Goal: Information Seeking & Learning: Learn about a topic

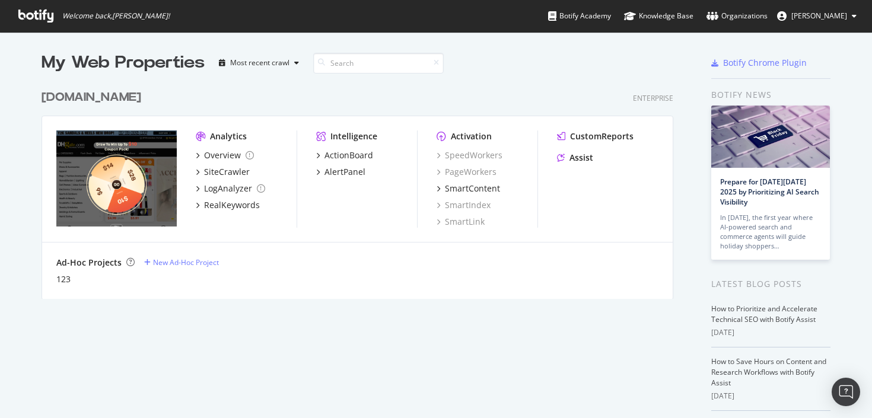
scroll to position [418, 872]
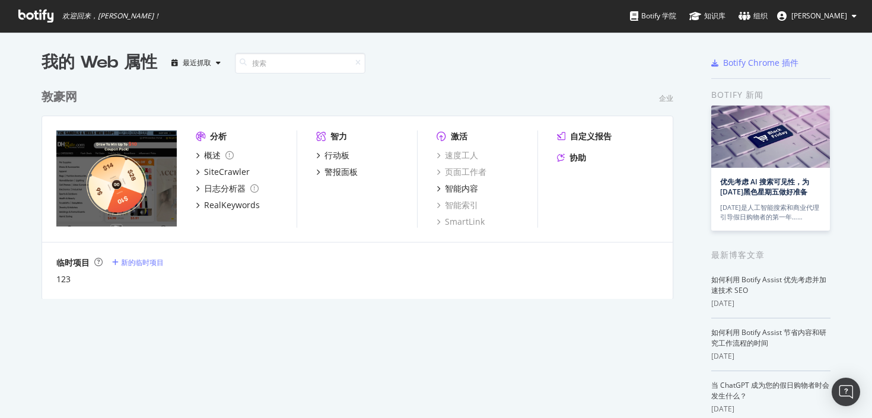
click at [560, 74] on div "我的 Web 属性 最近抓取" at bounding box center [309, 63] width 535 height 24
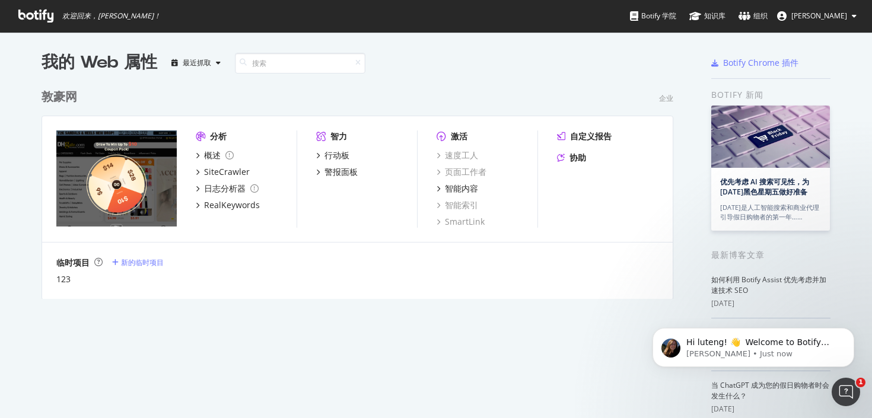
scroll to position [0, 0]
click at [506, 264] on div "临时项目 新的临时项目" at bounding box center [357, 263] width 602 height 12
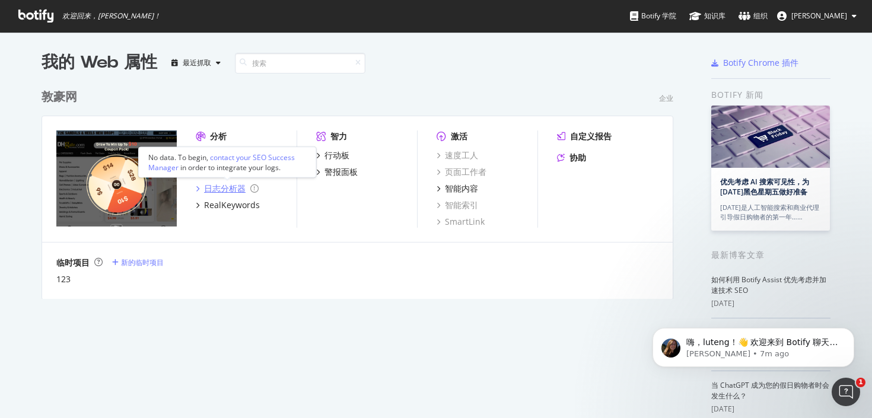
click at [197, 190] on icon "网格" at bounding box center [198, 189] width 4 height 6
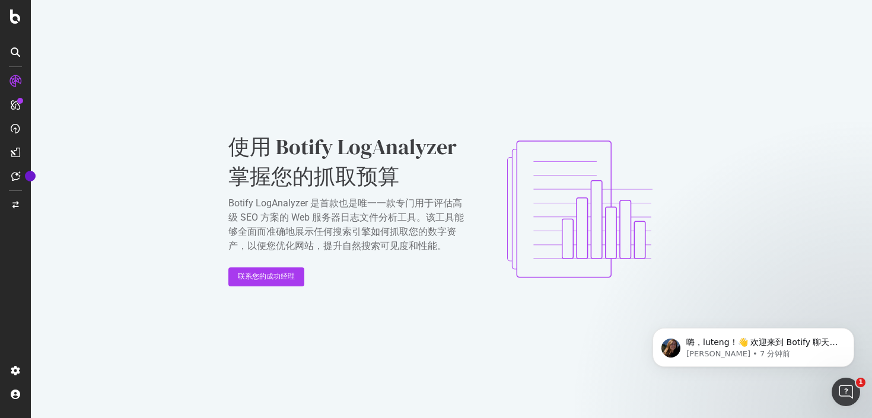
click at [700, 128] on div "使用 Botify LogAnalyzer 掌握您的抓取预算 Botify LogAnalyzer 是首款也是唯一一款专门用于评估高级 SEO 方案的 Web…" at bounding box center [451, 209] width 841 height 418
click at [368, 331] on div "使用 Botify LogAnalyzer 掌握您的抓取预算 Botify LogAnalyzer 是首款也是唯一一款专门用于评估高级 SEO 方案的 Web…" at bounding box center [451, 209] width 841 height 418
click at [279, 288] on div "使用 Botify LogAnalyzer 掌握您的抓取预算 Botify LogAnalyzer 是首款也是唯一一款专门用于评估高级 SEO 方案的 Web…" at bounding box center [451, 209] width 446 height 190
click at [287, 276] on font "联系您的成功经理" at bounding box center [266, 276] width 57 height 8
click at [202, 84] on div "使用 Botify LogAnalyzer 掌握您的抓取预算 Botify LogAnalyzer 是首款也是唯一一款专门用于评估高级 SEO 方案的 Web…" at bounding box center [451, 209] width 841 height 418
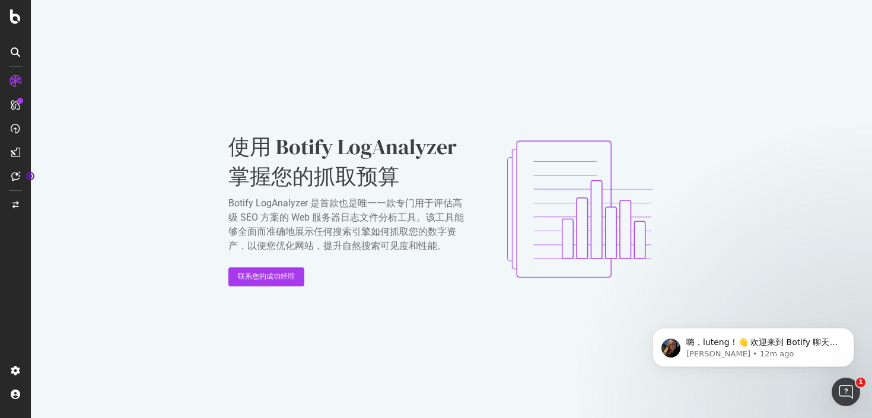
click at [12, 106] on icon at bounding box center [15, 104] width 9 height 9
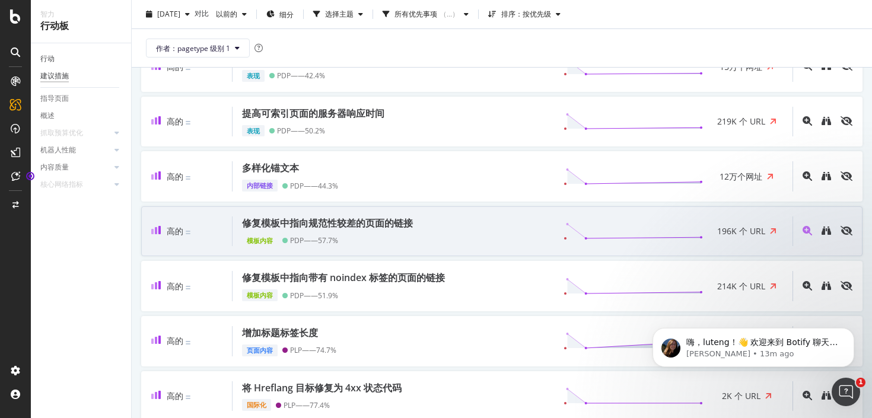
scroll to position [178, 0]
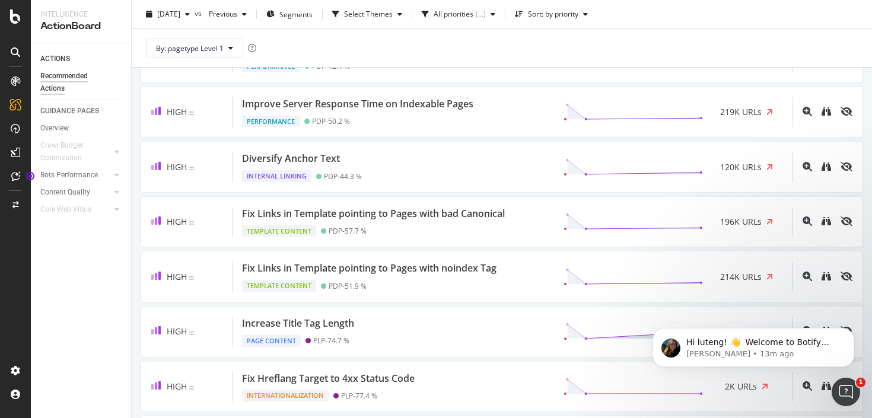
click at [732, 15] on div "[DATE] vs Previous Segments Select Themes All priorities ( ... ) Sort: by prior…" at bounding box center [502, 17] width 740 height 24
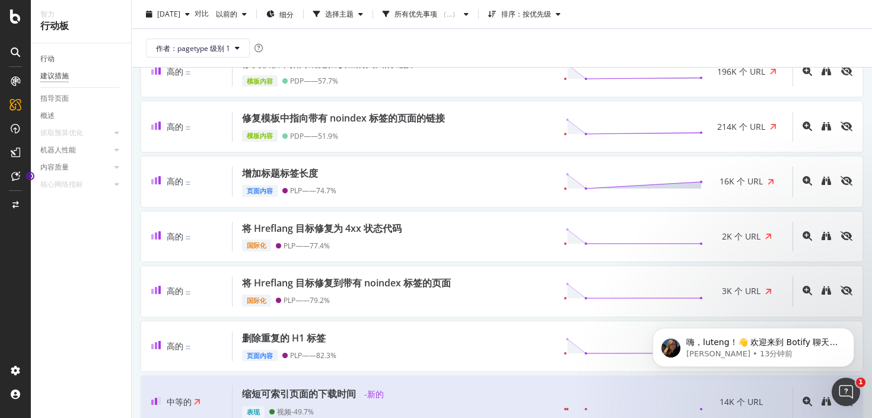
scroll to position [0, 0]
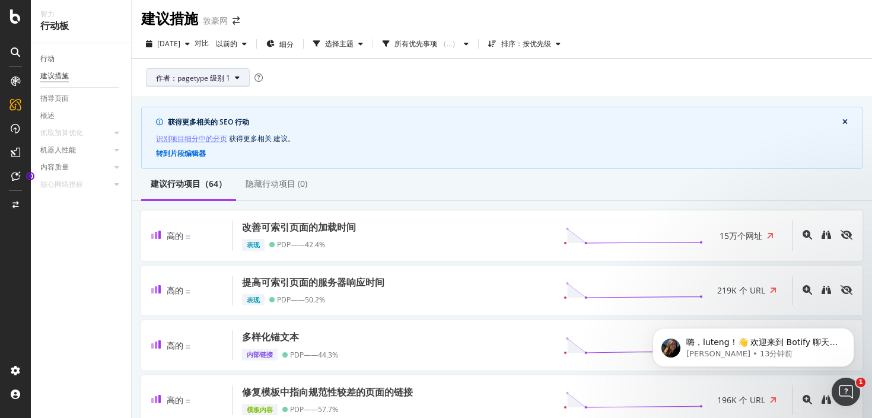
click at [235, 84] on button "作者：pagetype 级别 1" at bounding box center [198, 77] width 104 height 19
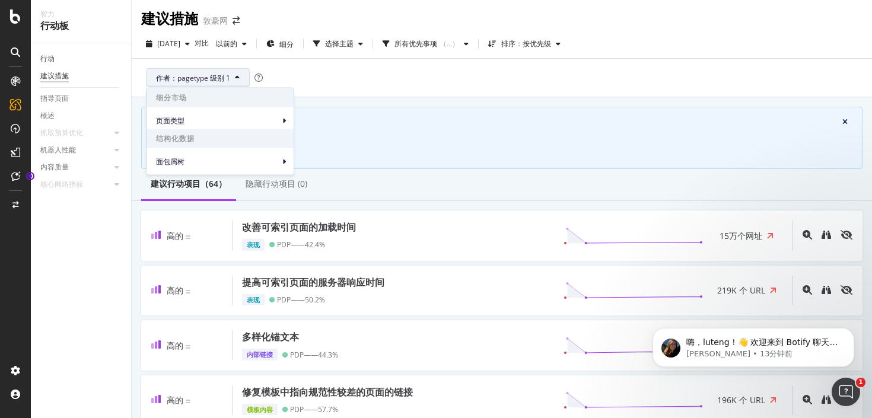
click at [404, 72] on div "作者：pagetype 级别 1" at bounding box center [501, 78] width 721 height 38
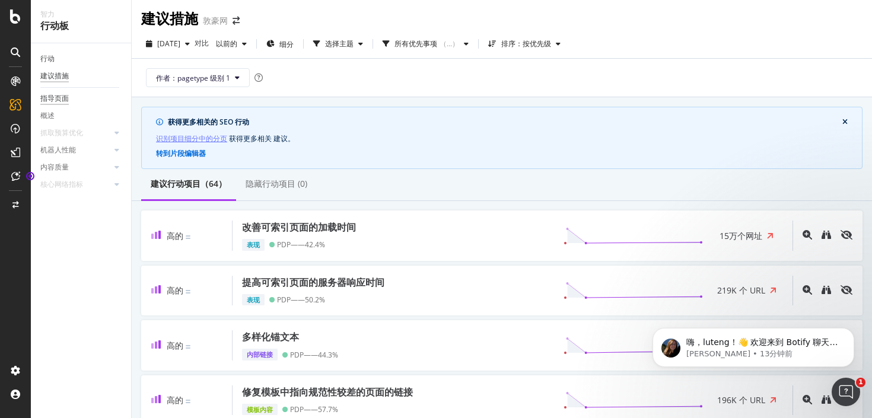
click at [57, 102] on font "指导页面" at bounding box center [54, 98] width 28 height 8
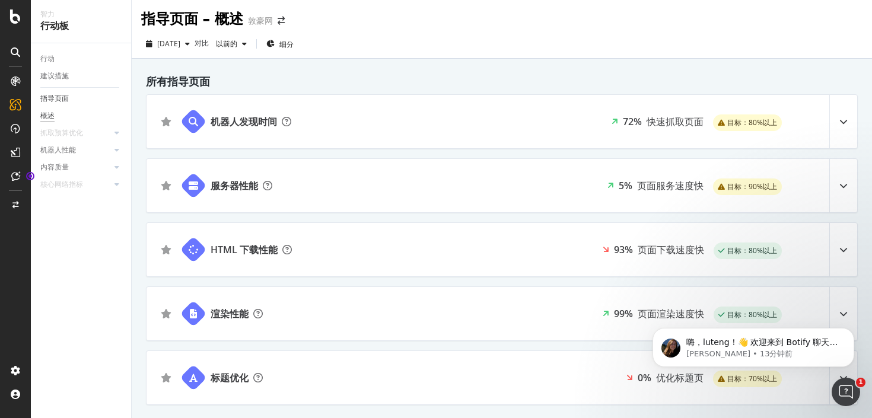
click at [849, 118] on div at bounding box center [843, 121] width 28 height 53
click at [844, 120] on icon at bounding box center [843, 121] width 8 height 8
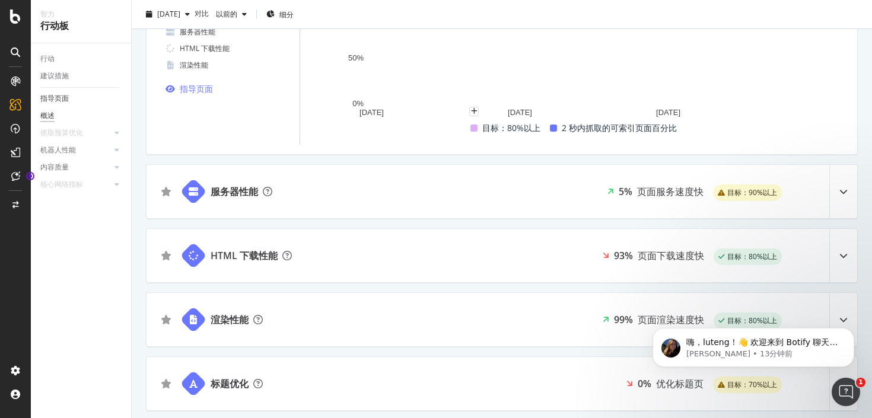
scroll to position [178, 0]
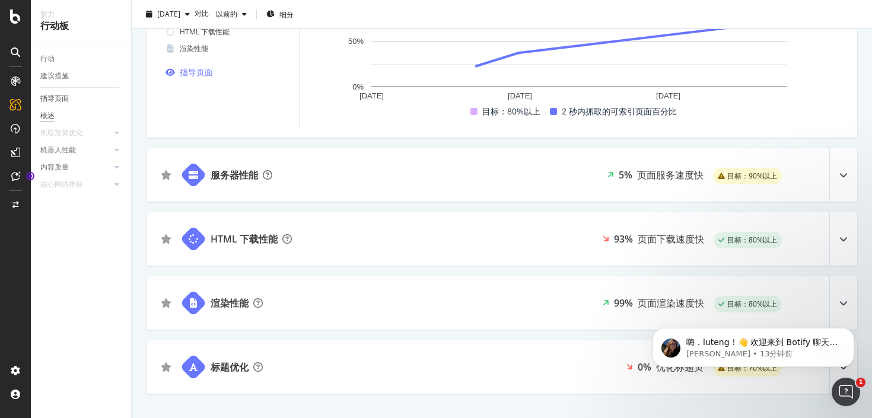
click at [843, 177] on icon at bounding box center [843, 175] width 8 height 8
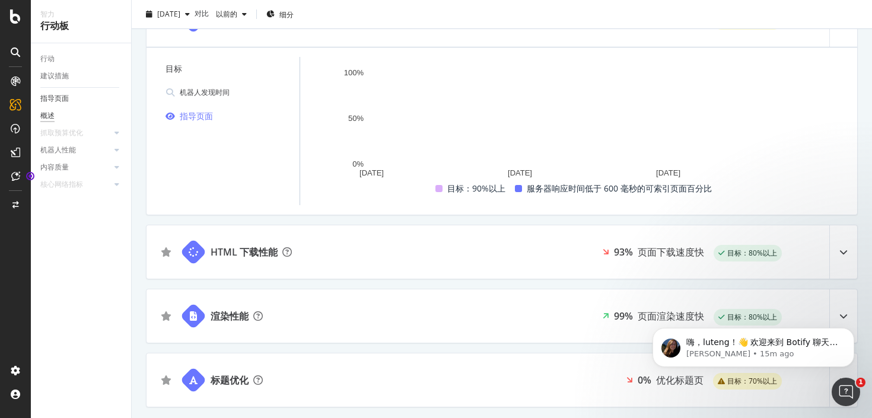
scroll to position [346, 0]
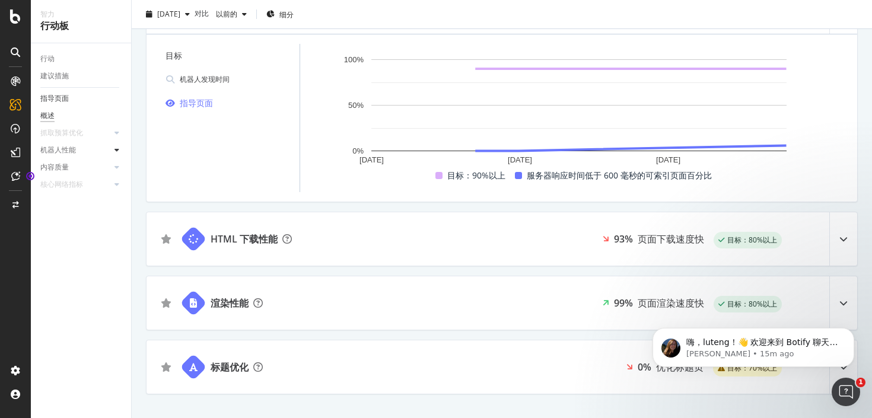
click at [117, 150] on icon at bounding box center [116, 149] width 5 height 7
click at [117, 164] on icon at bounding box center [116, 167] width 5 height 7
click at [116, 150] on icon at bounding box center [116, 149] width 5 height 7
